Goal: Navigation & Orientation: Find specific page/section

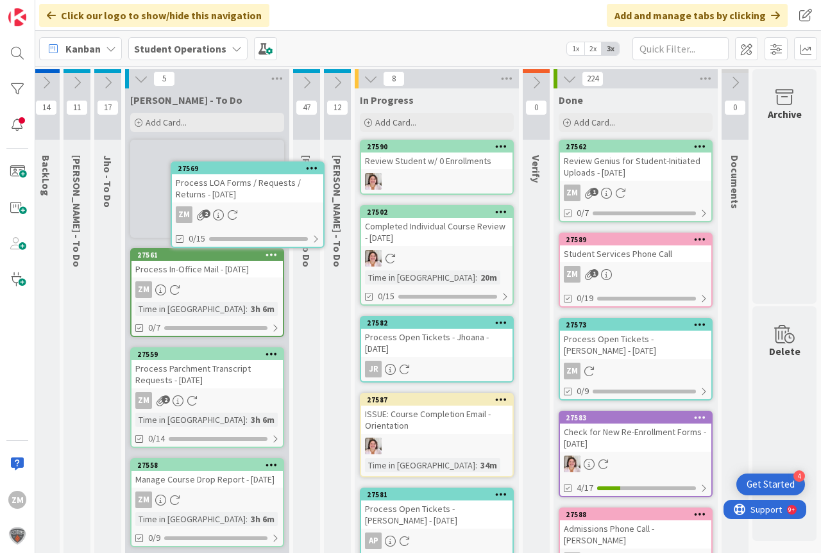
scroll to position [0, 32]
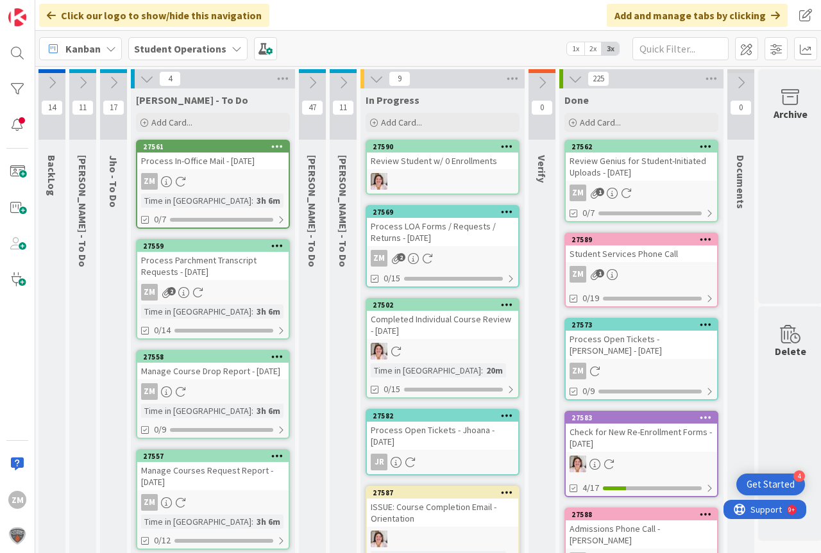
click at [432, 239] on div "Process LOA Forms / Requests / Returns - [DATE]" at bounding box center [442, 232] width 151 height 28
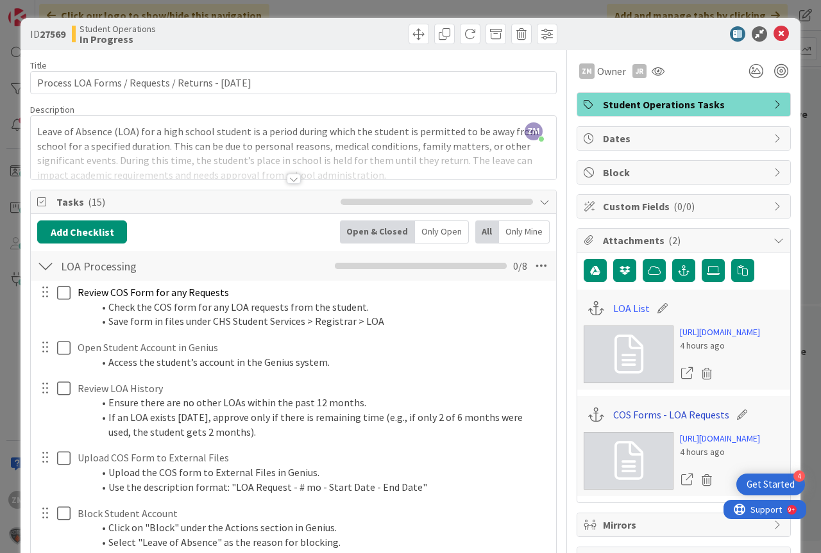
click at [657, 423] on link "COS Forms - LOA Requests" at bounding box center [671, 414] width 116 height 15
click at [621, 312] on link "LOA List" at bounding box center [631, 308] width 37 height 15
click at [773, 33] on icon at bounding box center [780, 33] width 15 height 15
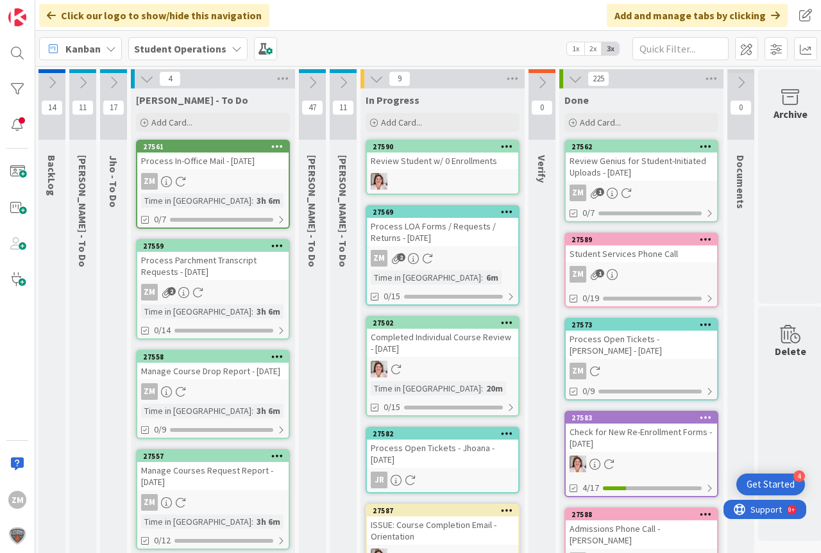
click at [113, 88] on icon at bounding box center [113, 83] width 14 height 14
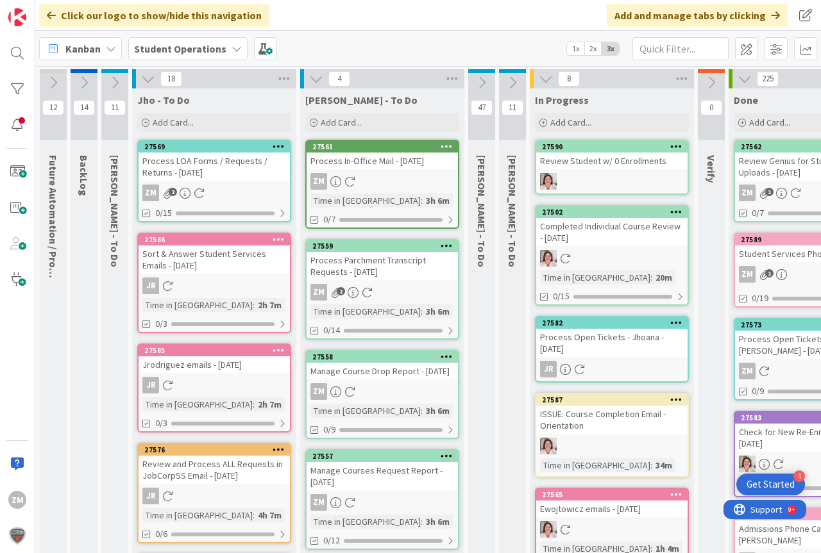
click at [152, 78] on icon at bounding box center [148, 79] width 14 height 14
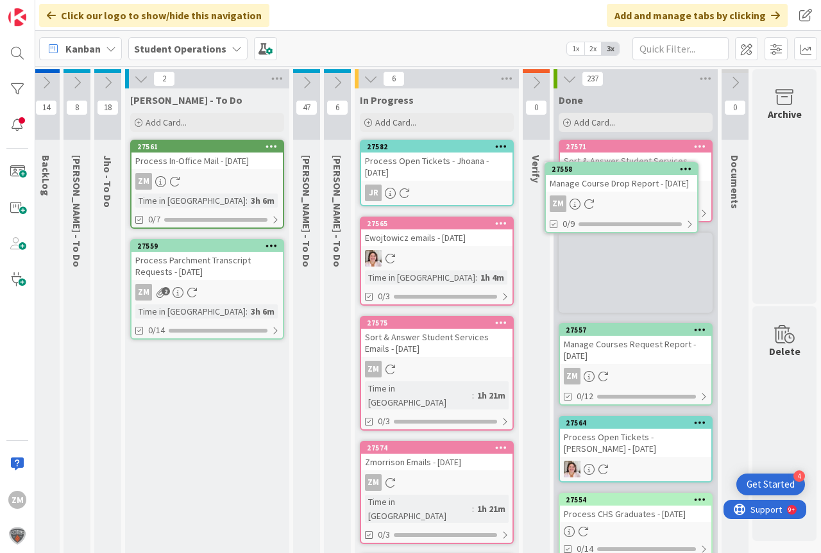
scroll to position [0, 47]
